Goal: Task Accomplishment & Management: Use online tool/utility

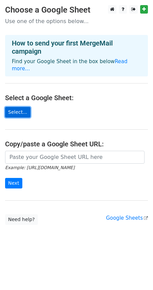
click at [16, 107] on link "Select..." at bounding box center [17, 112] width 25 height 11
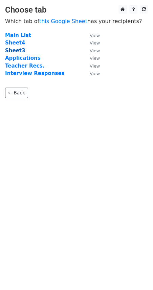
click at [12, 51] on strong "Sheet3" at bounding box center [15, 50] width 20 height 6
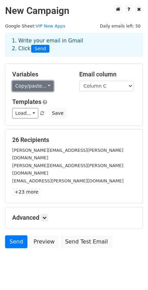
click at [34, 86] on link "Copy/paste..." at bounding box center [32, 86] width 41 height 11
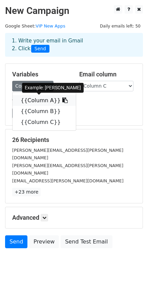
click at [62, 99] on icon at bounding box center [64, 99] width 5 height 5
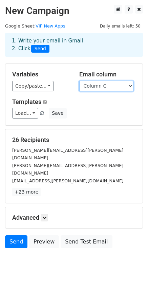
click at [103, 83] on select "Column A Column B Column C" at bounding box center [106, 86] width 54 height 11
click at [98, 61] on div "1. Write your email in Gmail 2. Click Send" at bounding box center [74, 49] width 148 height 27
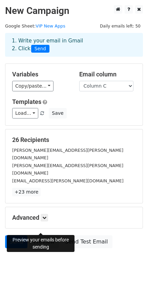
click at [45, 235] on link "Preview" at bounding box center [44, 241] width 30 height 13
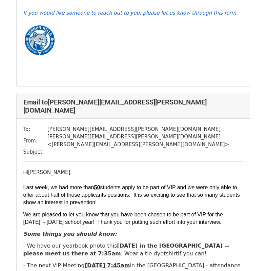
scroll to position [645, 0]
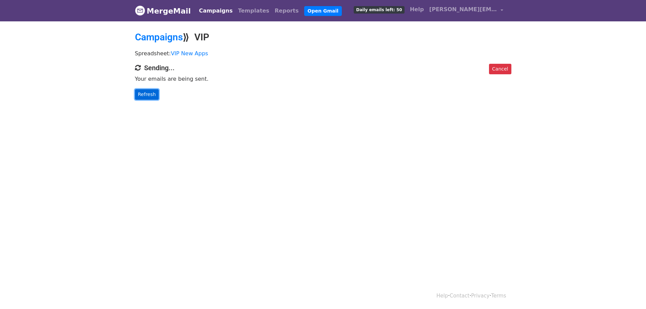
click at [148, 93] on link "Refresh" at bounding box center [147, 94] width 24 height 11
click at [147, 97] on link "Refresh" at bounding box center [147, 94] width 24 height 11
click at [150, 96] on link "Refresh" at bounding box center [147, 94] width 24 height 11
